Goal: Transaction & Acquisition: Purchase product/service

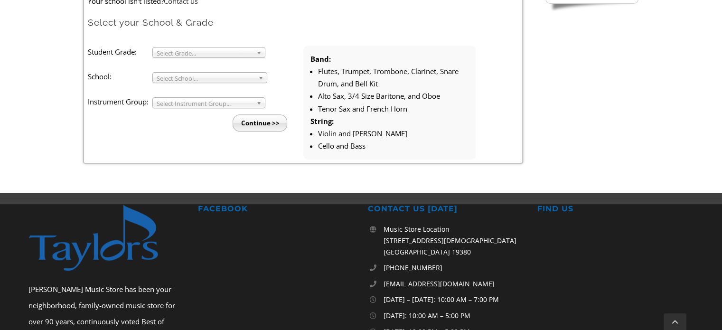
click at [234, 80] on span "Select School..." at bounding box center [206, 78] width 98 height 11
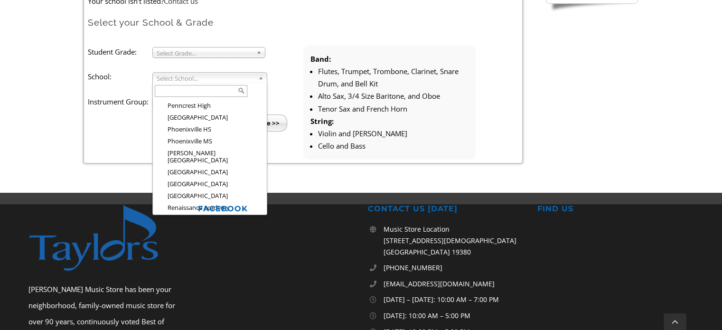
scroll to position [1237, 0]
click at [212, 307] on li "[PERSON_NAME][GEOGRAPHIC_DATA]" at bounding box center [212, 316] width 104 height 19
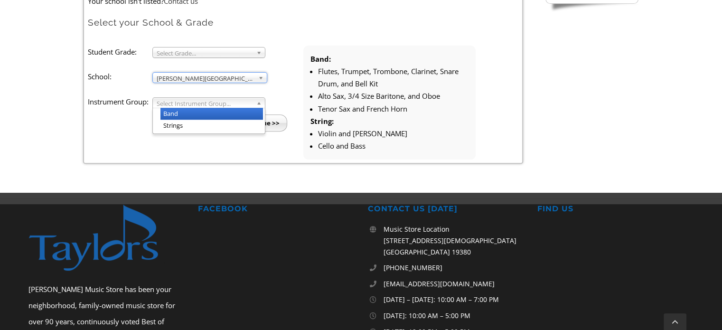
click at [224, 104] on span "Select Instrument Group..." at bounding box center [205, 103] width 96 height 11
click at [212, 113] on li "Band" at bounding box center [211, 114] width 102 height 12
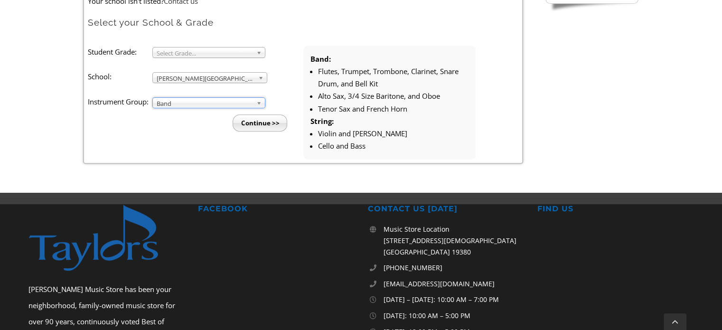
click at [243, 125] on input "Continue >>" at bounding box center [260, 122] width 55 height 17
click at [264, 53] on b at bounding box center [260, 52] width 9 height 10
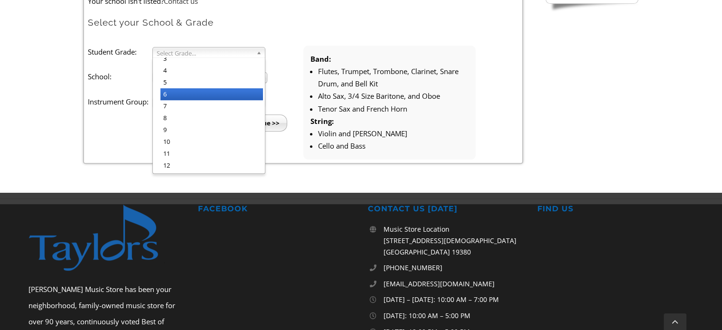
scroll to position [0, 0]
click at [285, 39] on form "Taylor's Music serves Chester and Delaware County, Pennsylvania with a complete…" at bounding box center [303, 54] width 431 height 212
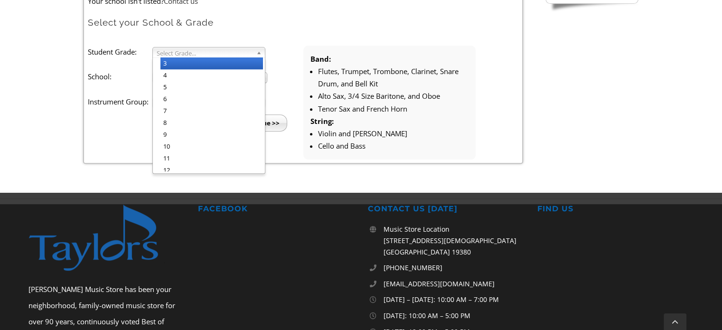
click at [242, 48] on span "Select Grade..." at bounding box center [205, 52] width 96 height 11
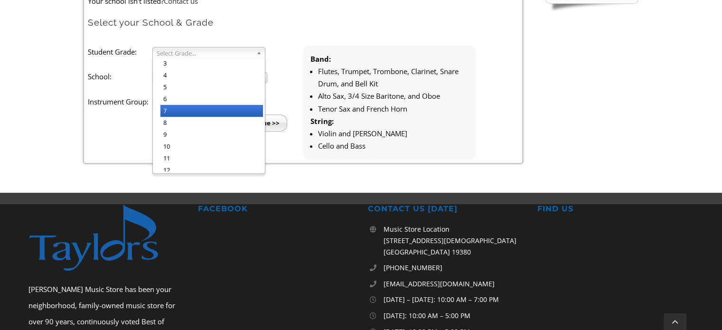
click at [182, 105] on li "7" at bounding box center [211, 111] width 102 height 12
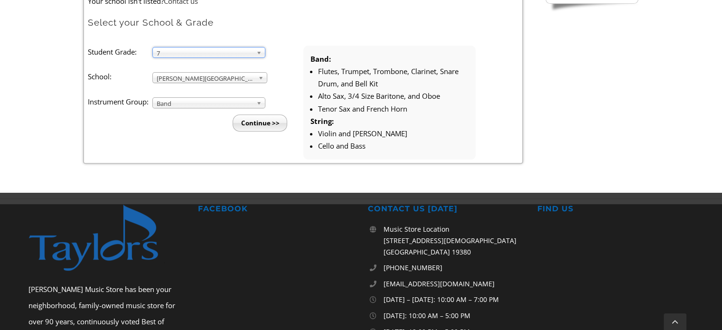
click at [254, 123] on input "Continue >>" at bounding box center [260, 122] width 55 height 17
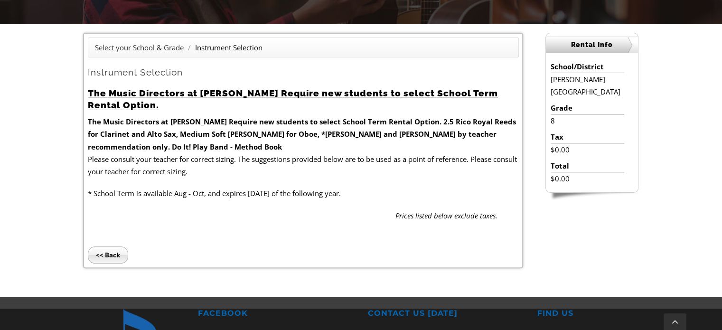
scroll to position [233, 0]
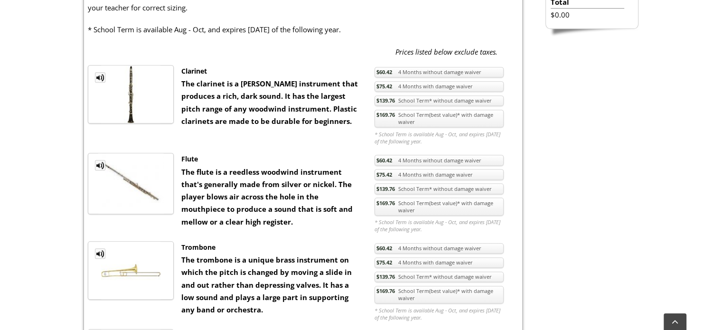
scroll to position [368, 0]
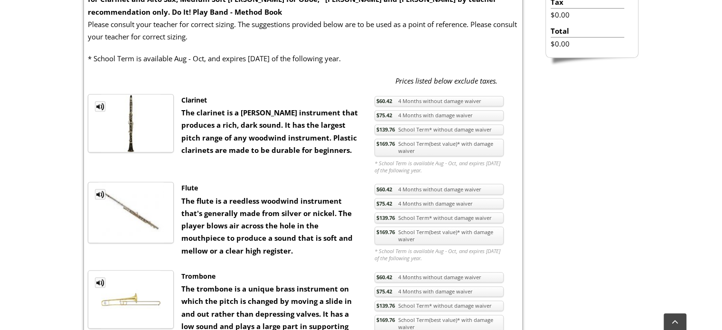
click at [439, 236] on link "$169.76 School Term(best value)* with damage waiver" at bounding box center [438, 235] width 129 height 18
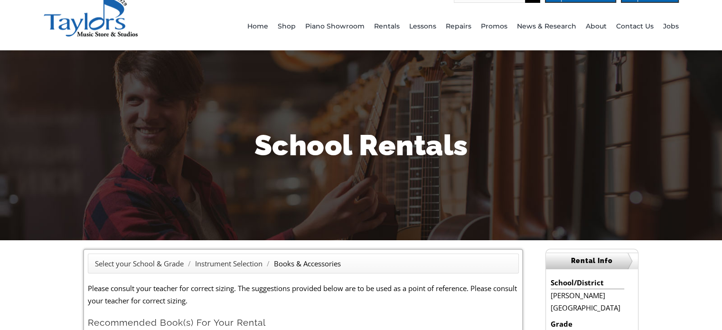
scroll to position [16, 0]
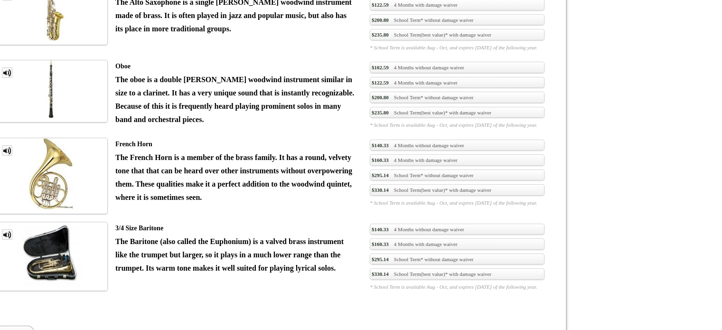
scroll to position [368, 0]
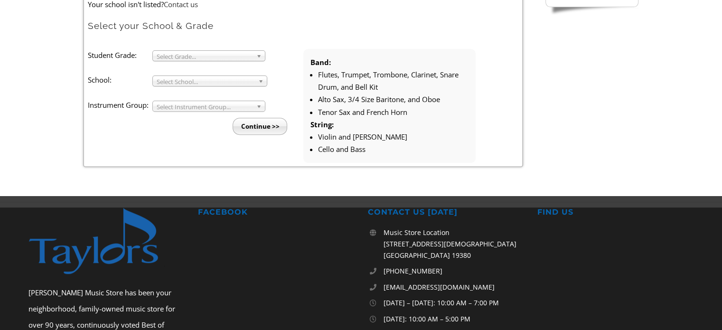
click at [232, 52] on span "Select Grade..." at bounding box center [205, 56] width 96 height 11
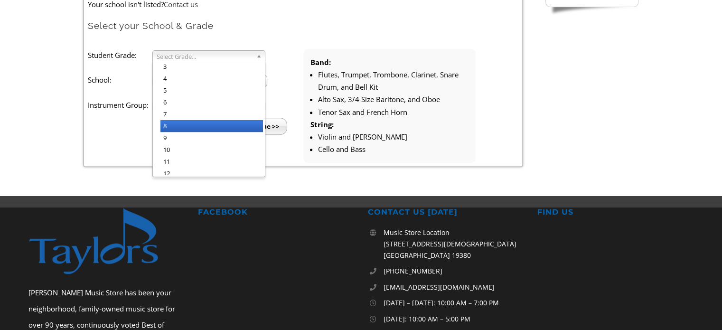
click at [199, 120] on li "8" at bounding box center [211, 126] width 102 height 12
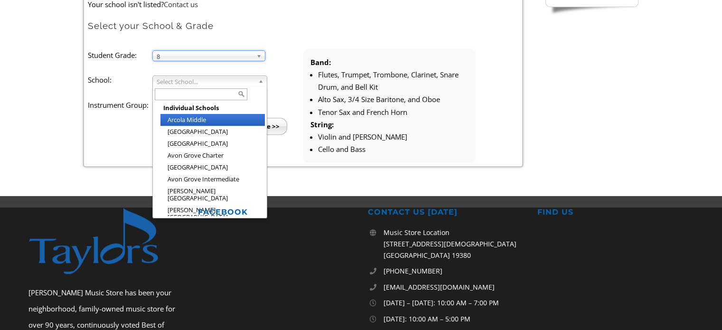
click at [231, 78] on span "Select School..." at bounding box center [206, 81] width 98 height 11
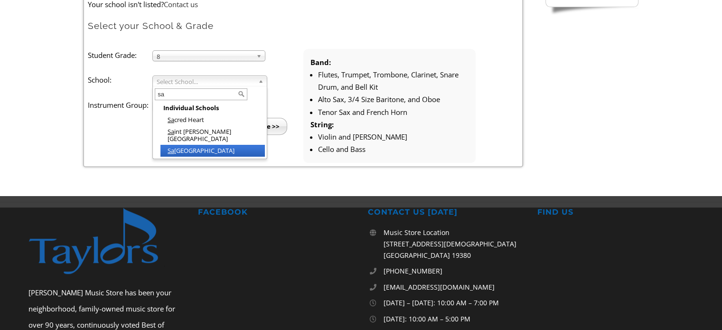
type input "sa"
click at [195, 145] on li "Sa nford School" at bounding box center [212, 151] width 104 height 12
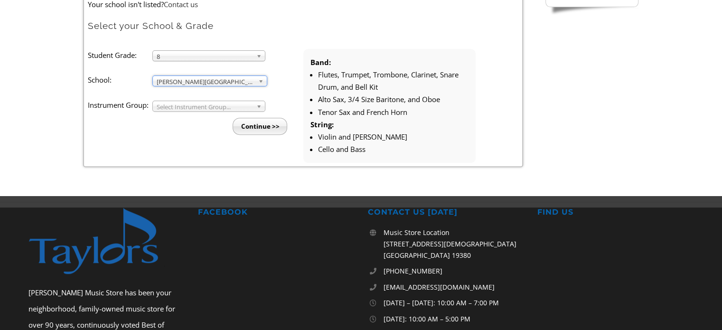
click at [225, 110] on span "Select Instrument Group..." at bounding box center [205, 106] width 96 height 11
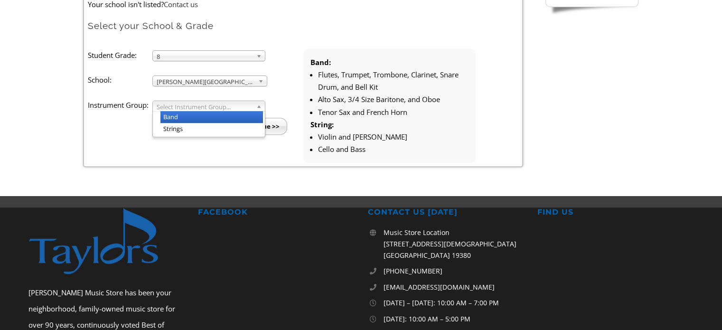
click at [221, 112] on li "Band" at bounding box center [211, 117] width 102 height 12
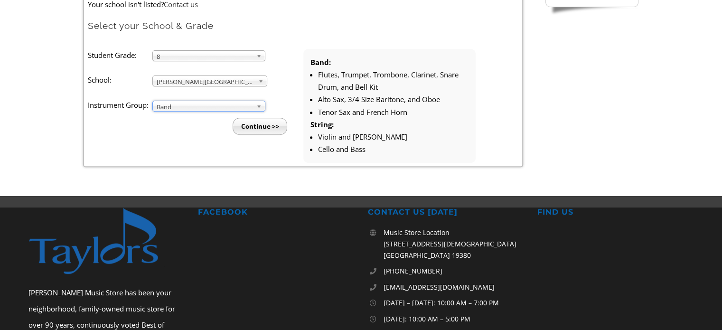
click at [248, 133] on input "Continue >>" at bounding box center [260, 126] width 55 height 17
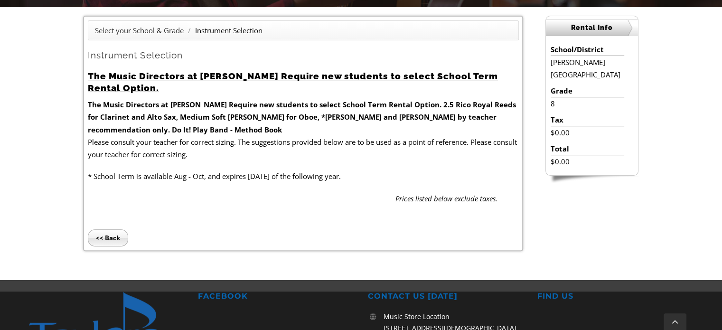
scroll to position [302, 0]
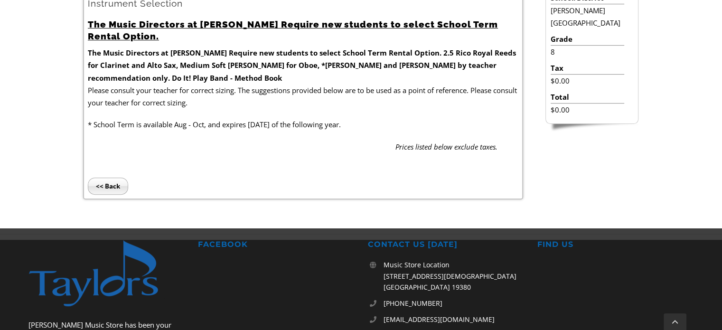
click at [101, 180] on input "<< Back" at bounding box center [108, 185] width 40 height 17
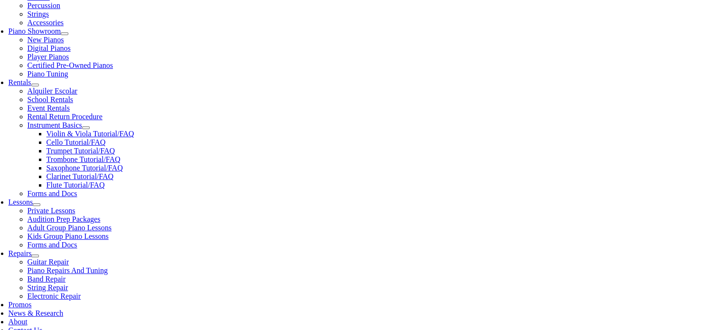
scroll to position [268, 0]
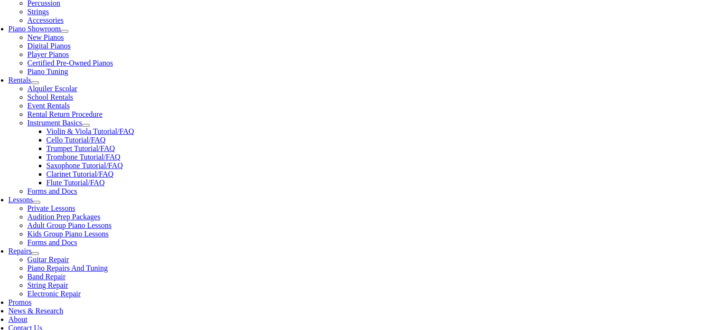
type input "san"
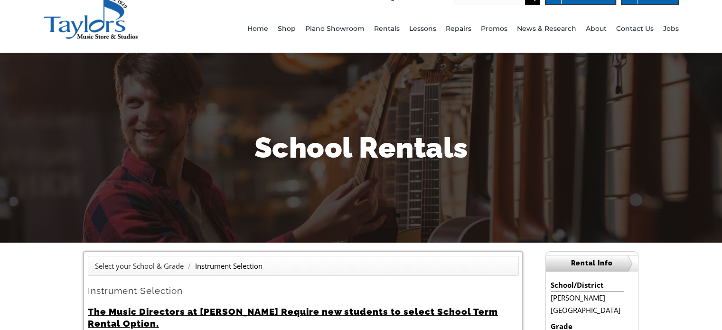
scroll to position [8, 0]
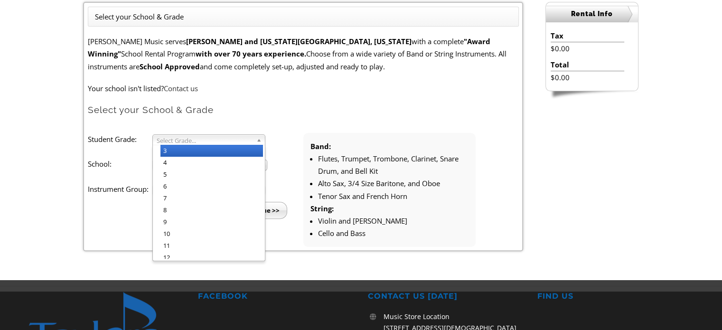
click at [220, 140] on span "Select Grade..." at bounding box center [205, 140] width 96 height 11
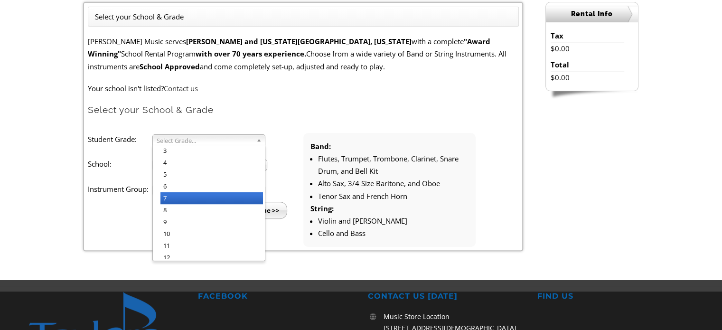
click at [196, 194] on li "7" at bounding box center [211, 198] width 102 height 12
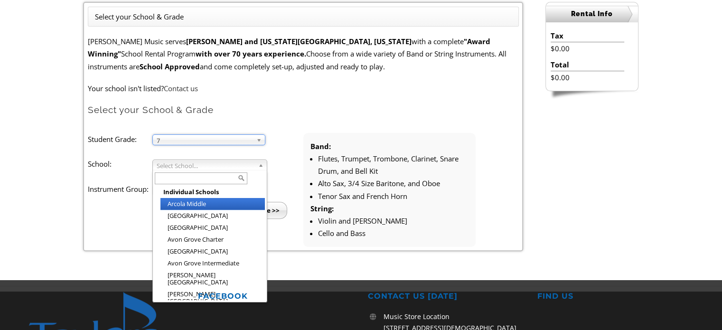
click at [229, 165] on span "Select School..." at bounding box center [206, 165] width 98 height 11
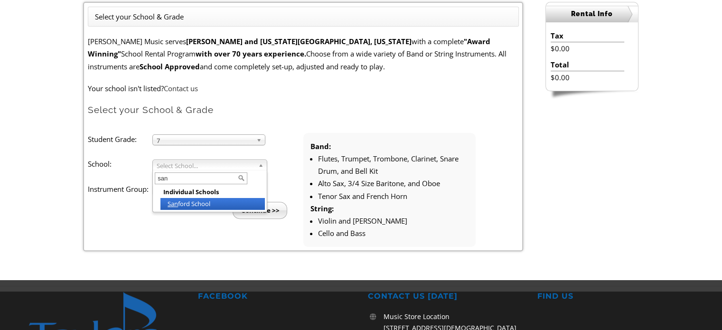
type input "san"
click at [210, 203] on li "San ford School" at bounding box center [212, 204] width 104 height 12
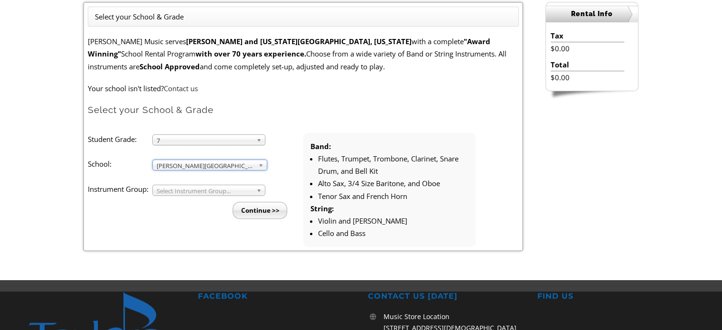
click at [199, 189] on span "Select Instrument Group..." at bounding box center [205, 190] width 96 height 11
click at [187, 207] on li "Strings" at bounding box center [211, 213] width 102 height 12
click at [251, 215] on input "Continue >>" at bounding box center [260, 210] width 55 height 17
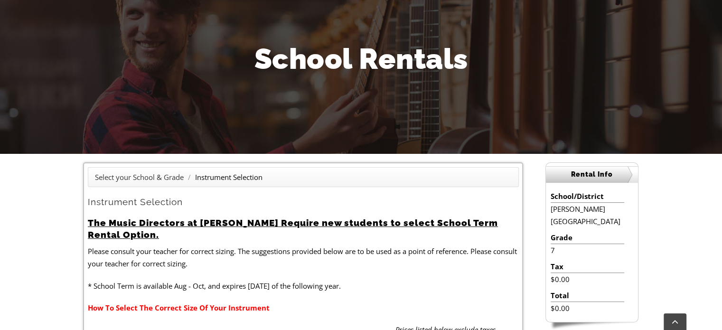
scroll to position [102, 0]
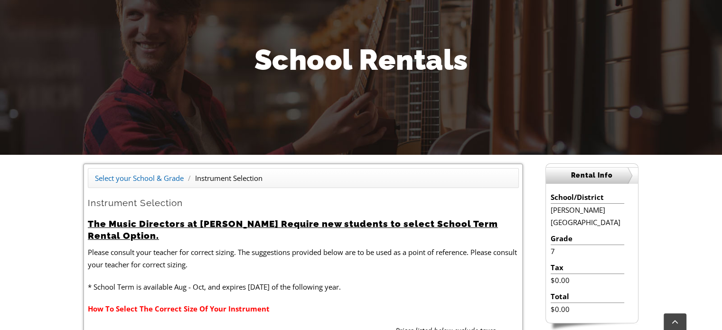
click at [160, 178] on link "Select your School & Grade" at bounding box center [139, 177] width 89 height 9
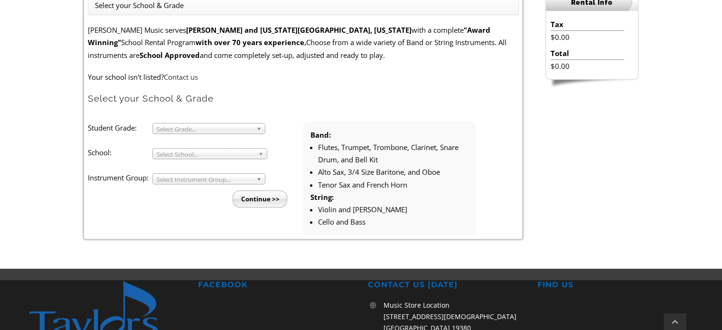
scroll to position [285, 0]
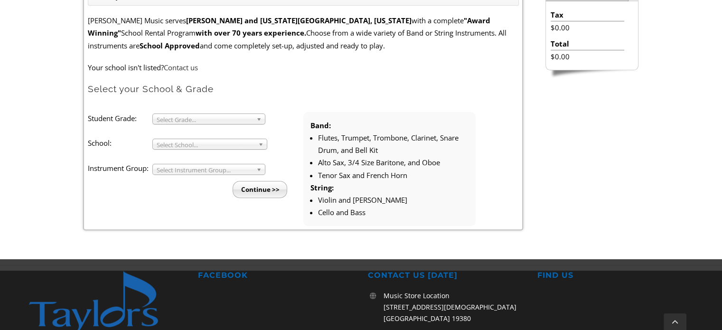
click at [255, 118] on link "Select Grade..." at bounding box center [208, 118] width 113 height 11
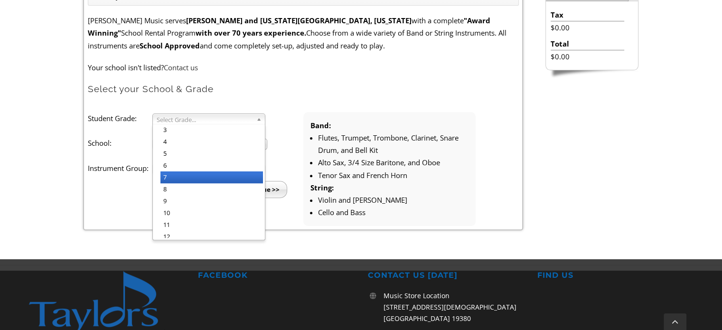
click at [213, 174] on li "7" at bounding box center [211, 177] width 102 height 12
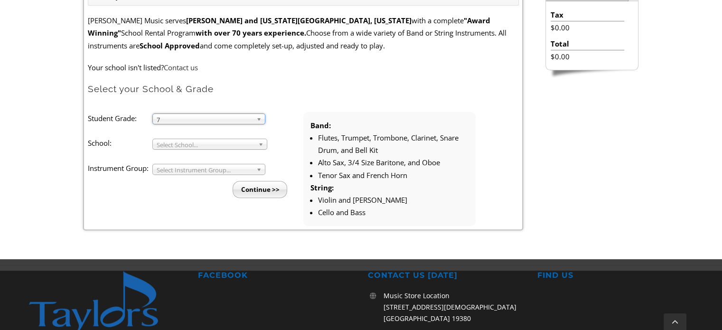
click at [237, 147] on span "Select School..." at bounding box center [206, 144] width 98 height 11
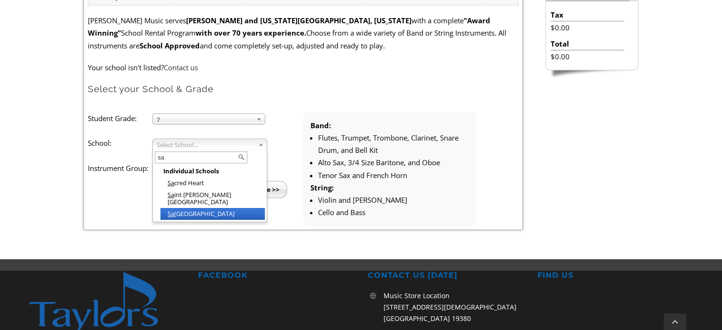
type input "sa"
click at [186, 208] on li "[GEOGRAPHIC_DATA]" at bounding box center [212, 214] width 104 height 12
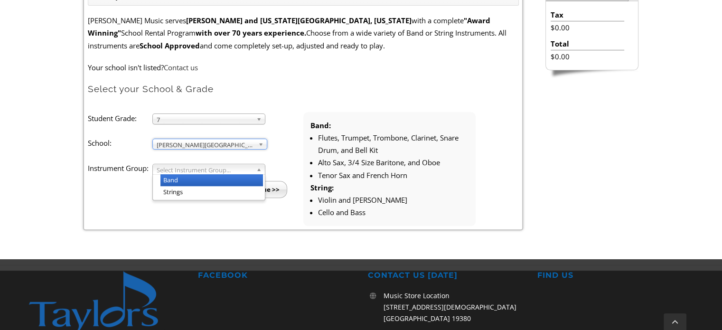
click at [203, 168] on span "Select Instrument Group..." at bounding box center [205, 169] width 96 height 11
click at [197, 174] on li "Band" at bounding box center [211, 180] width 102 height 12
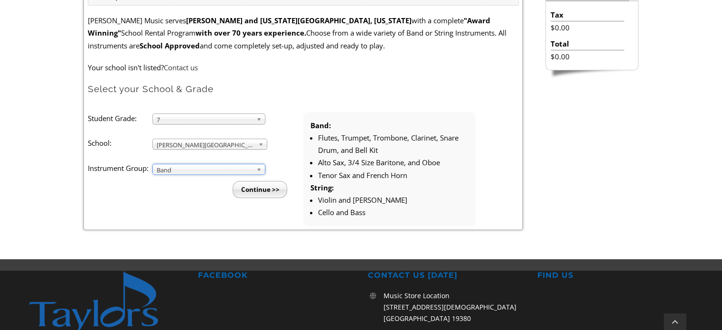
click at [247, 184] on input "Continue >>" at bounding box center [260, 189] width 55 height 17
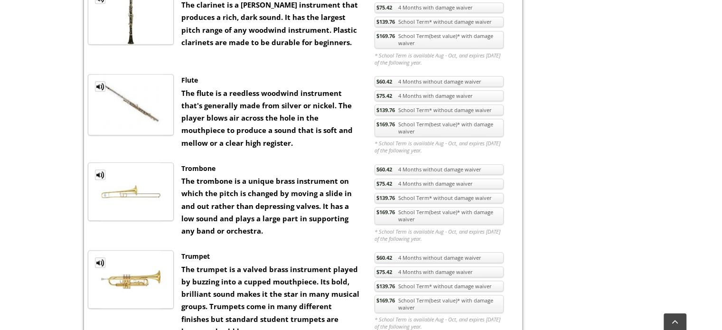
scroll to position [476, 0]
click at [100, 84] on link "MP3 Clip" at bounding box center [100, 86] width 10 height 10
click at [100, 173] on link "MP3 Clip" at bounding box center [100, 174] width 10 height 10
click at [101, 261] on link "MP3 Clip" at bounding box center [100, 262] width 10 height 10
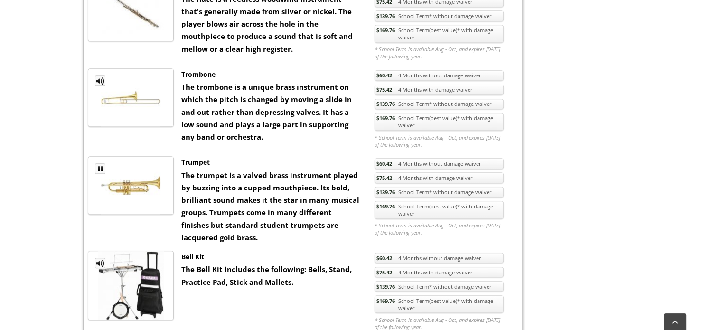
scroll to position [571, 0]
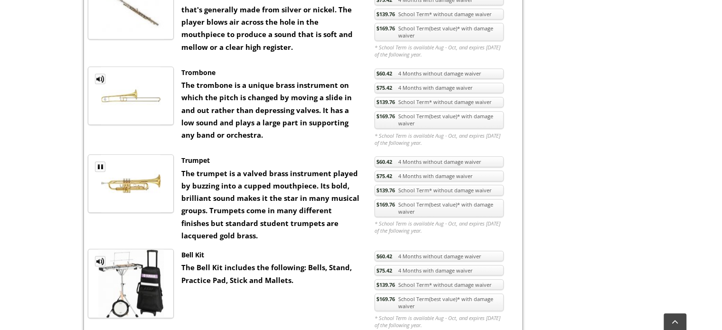
click at [101, 261] on link "MP3 Clip" at bounding box center [100, 261] width 10 height 10
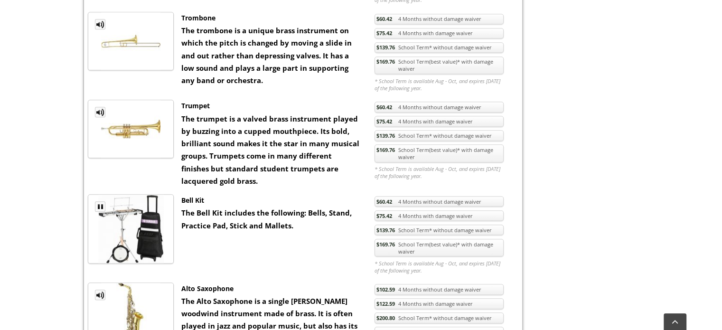
scroll to position [639, 0]
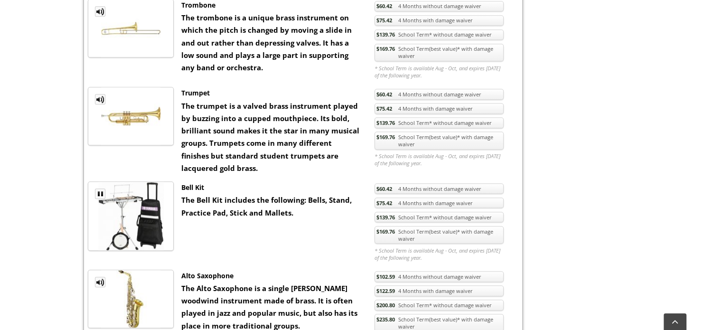
click at [99, 277] on link "MP3 Clip" at bounding box center [100, 282] width 10 height 10
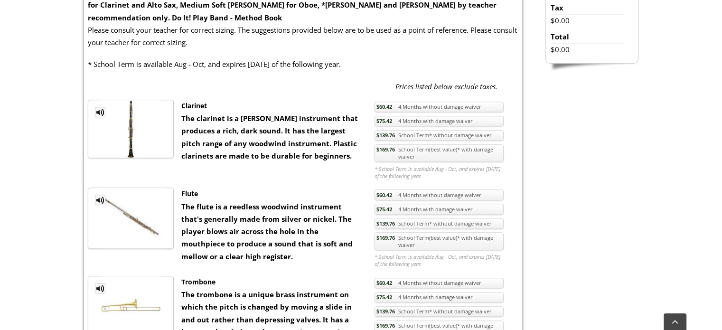
scroll to position [362, 0]
click at [98, 112] on link "MP3 Clip" at bounding box center [100, 112] width 10 height 10
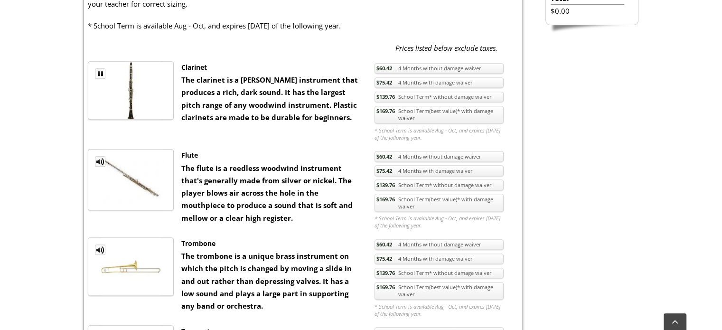
scroll to position [401, 0]
click at [387, 200] on link "$169.76 School Term(best value)* with damage waiver" at bounding box center [438, 202] width 129 height 18
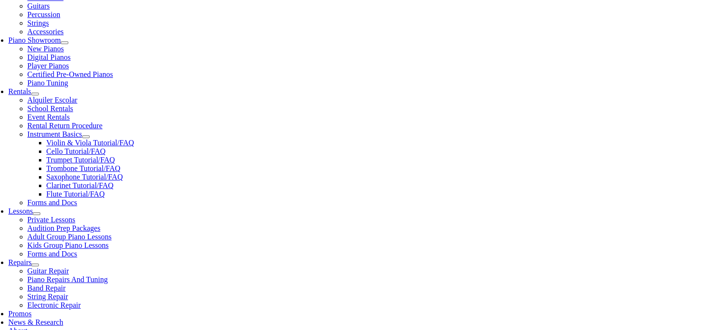
scroll to position [258, 0]
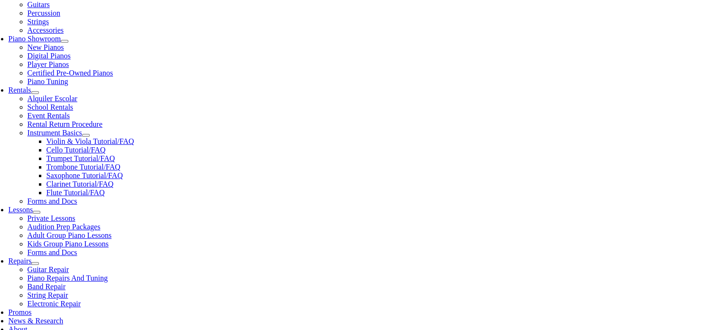
drag, startPoint x: 152, startPoint y: 209, endPoint x: 100, endPoint y: 211, distance: 51.7
copy li "Flute Silk Swab"
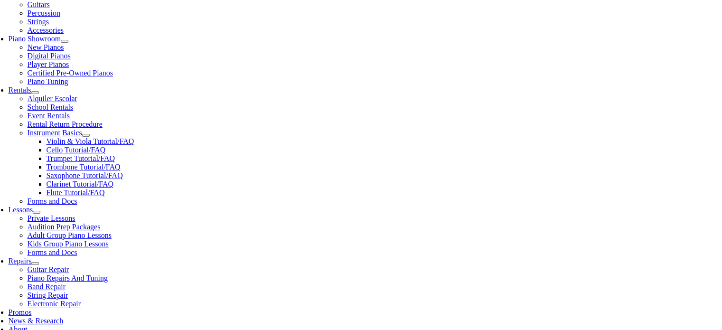
checkbox input"] "true"
